Goal: Task Accomplishment & Management: Manage account settings

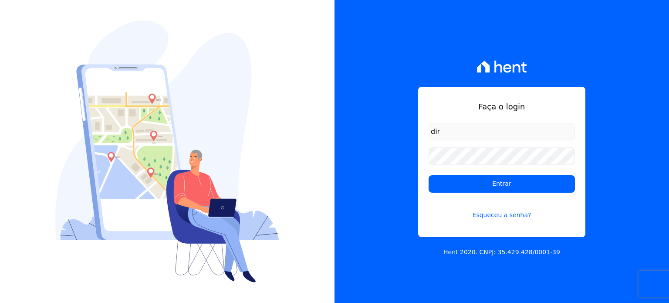
type input "[EMAIL_ADDRESS][DOMAIN_NAME]"
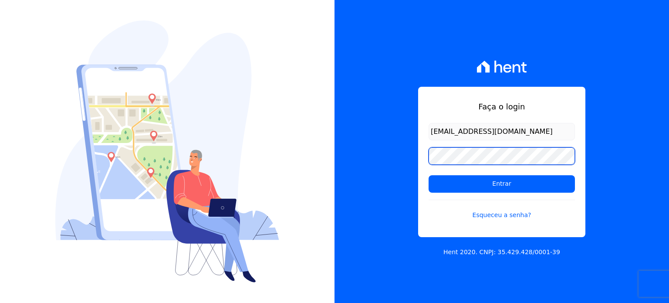
click at [429, 175] on input "Entrar" at bounding box center [502, 183] width 146 height 17
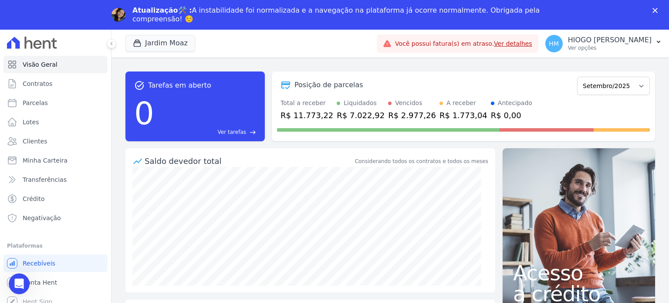
click at [502, 44] on link "Ver detalhes" at bounding box center [513, 43] width 38 height 7
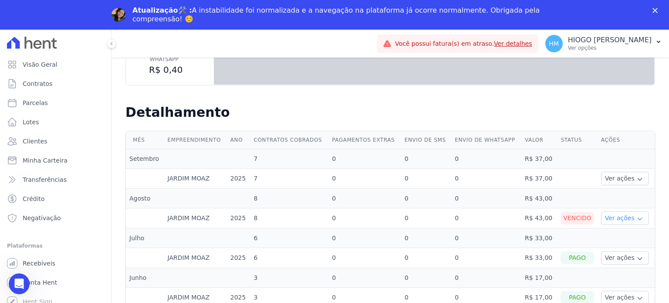
click at [626, 211] on button "Ver ações" at bounding box center [625, 218] width 48 height 14
click at [620, 237] on link "Ver boleto" at bounding box center [637, 241] width 64 height 9
